Goal: Information Seeking & Learning: Understand process/instructions

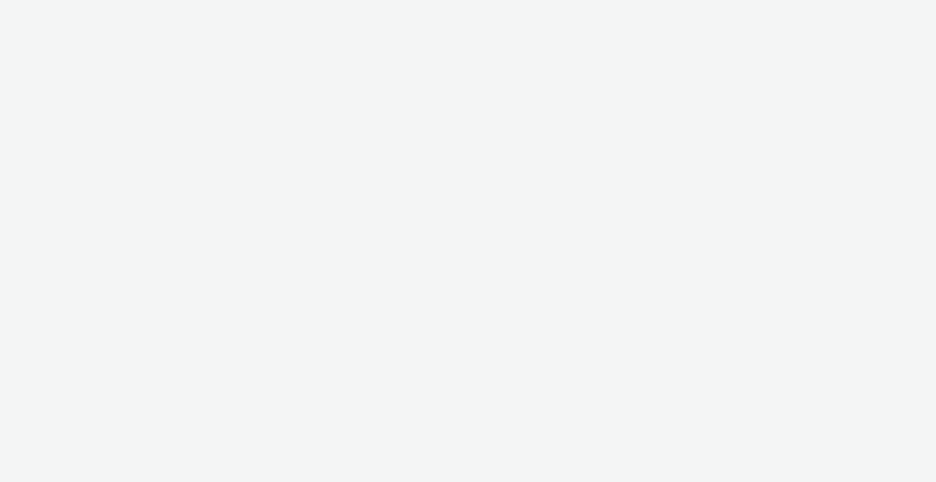
select select "2fc77e36-bb93-4aa3-9dff-dcb08e02eac6"
select select "2405a9d4-3350-4458-8d06-44f78962fa76"
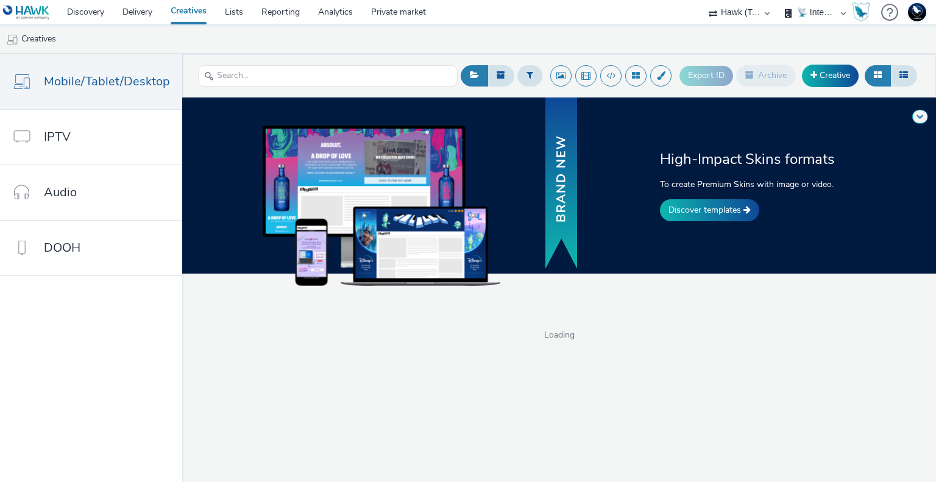
click at [888, 13] on div at bounding box center [889, 12] width 17 height 25
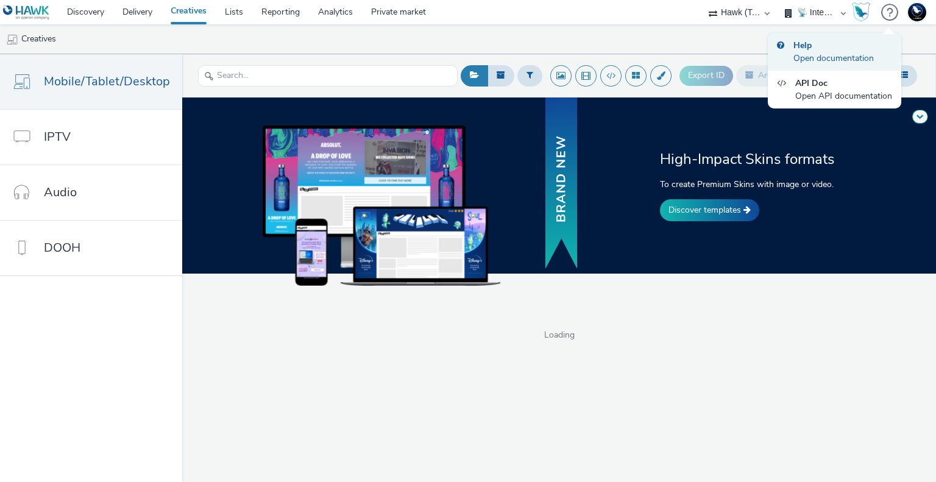
click at [832, 54] on div "Open documentation" at bounding box center [833, 58] width 80 height 13
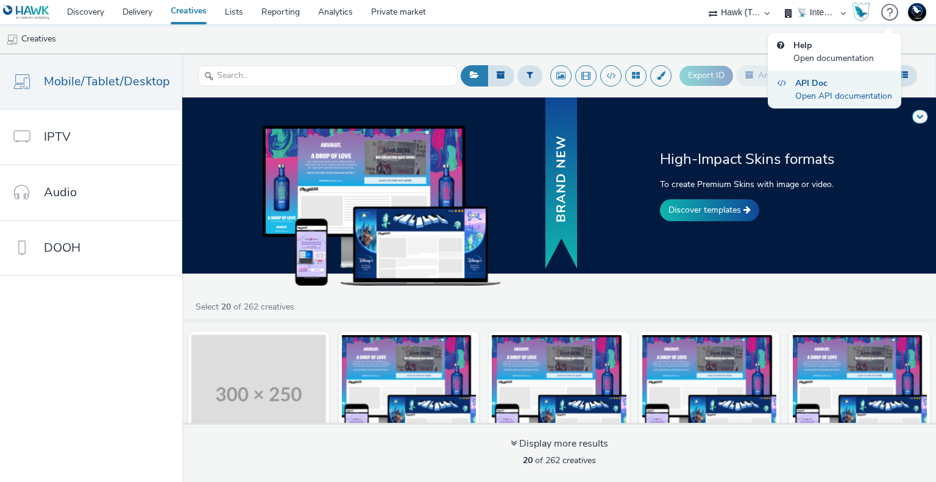
click at [824, 97] on div "Open API documentation" at bounding box center [843, 96] width 97 height 13
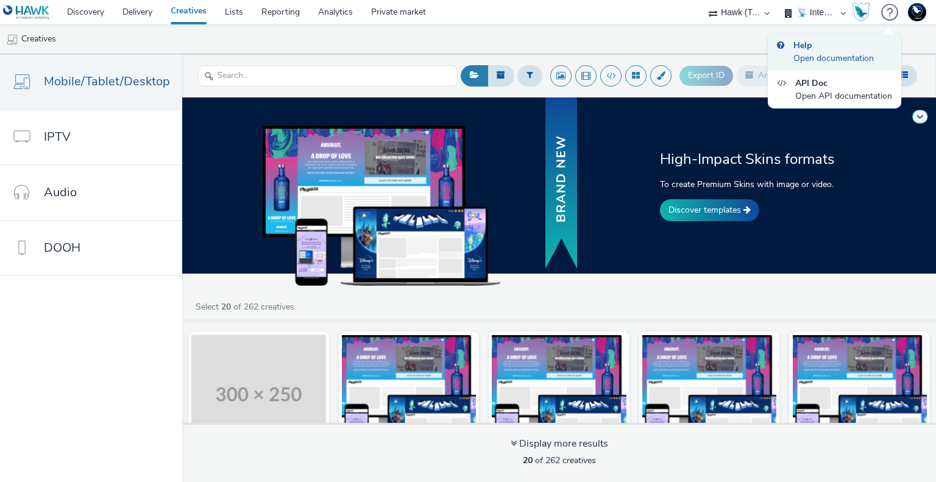
click at [834, 51] on div "Help Open documentation" at bounding box center [833, 52] width 80 height 26
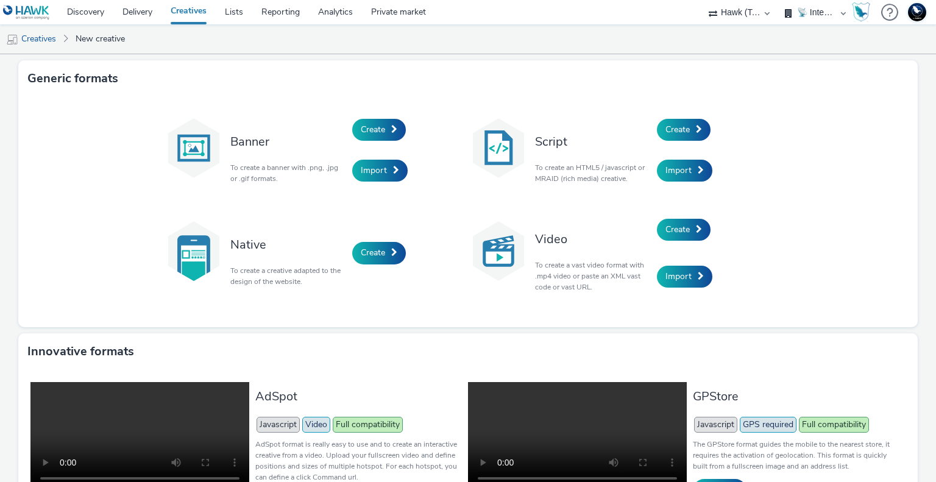
select select "2fc77e36-bb93-4aa3-9dff-dcb08e02eac6"
select select "2405a9d4-3350-4458-8d06-44f78962fa76"
